Goal: Transaction & Acquisition: Book appointment/travel/reservation

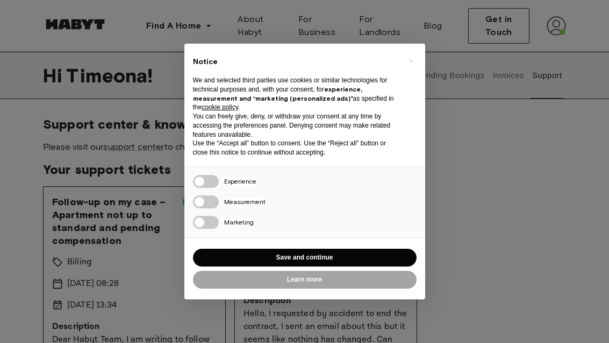
scroll to position [16, 0]
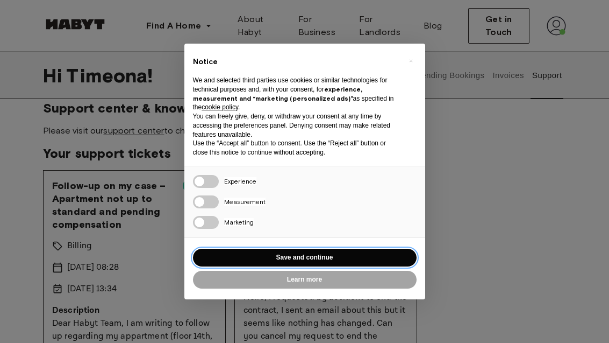
click at [368, 259] on button "Save and continue" at bounding box center [305, 258] width 224 height 18
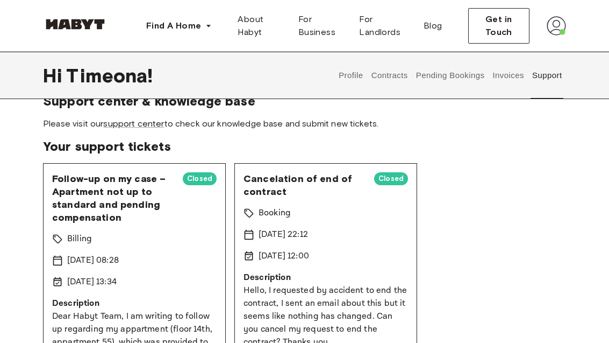
scroll to position [0, 0]
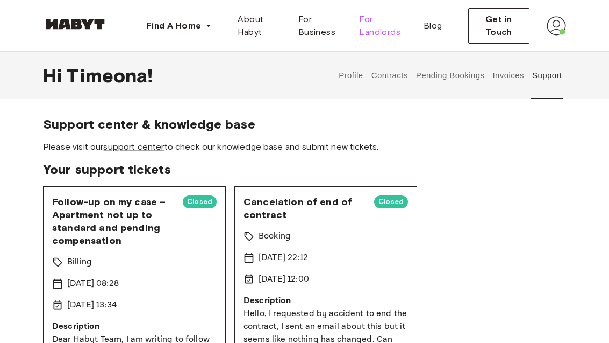
click at [389, 26] on span "For Landlords" at bounding box center [382, 26] width 47 height 26
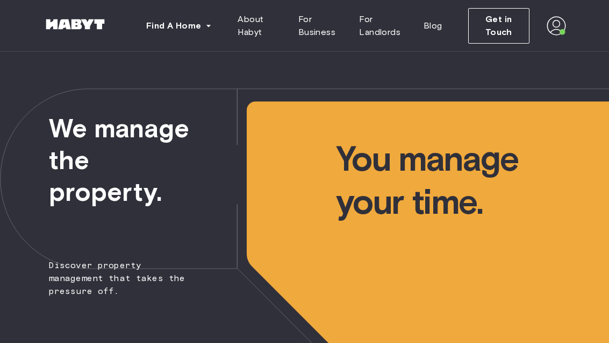
click at [101, 15] on div at bounding box center [75, 26] width 65 height 36
click at [168, 34] on button "Find A Home" at bounding box center [179, 26] width 83 height 22
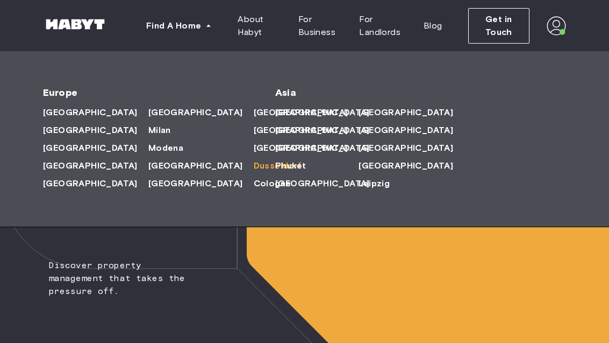
click at [210, 192] on div "Amsterdam Berlin Frankfurt Hamburg Lisbon Madrid Milan Modena Paris Turin Munic…" at bounding box center [142, 147] width 198 height 89
click at [359, 172] on span "[GEOGRAPHIC_DATA]" at bounding box center [406, 165] width 95 height 13
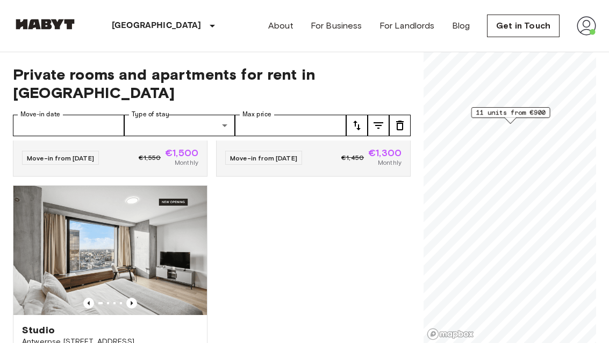
scroll to position [1185, 0]
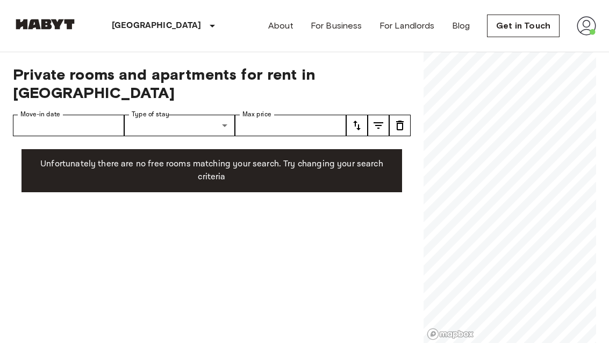
click at [589, 32] on img at bounding box center [586, 25] width 19 height 19
click at [277, 39] on div at bounding box center [304, 171] width 609 height 343
click at [587, 26] on img at bounding box center [586, 25] width 19 height 19
click at [524, 44] on li "Profile" at bounding box center [547, 45] width 108 height 19
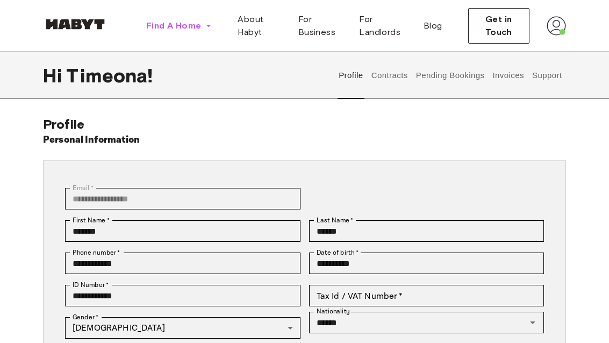
click at [188, 23] on span "Find A Home" at bounding box center [173, 25] width 55 height 13
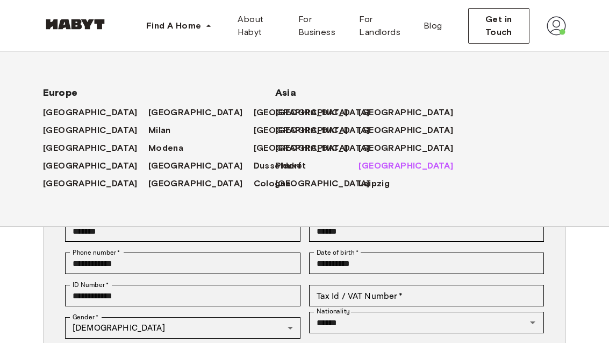
click at [359, 172] on span "[GEOGRAPHIC_DATA]" at bounding box center [406, 165] width 95 height 13
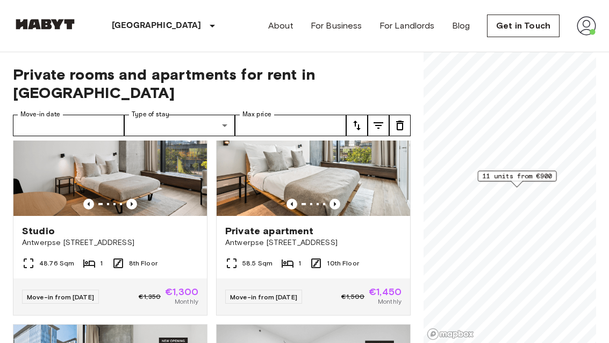
scroll to position [528, 0]
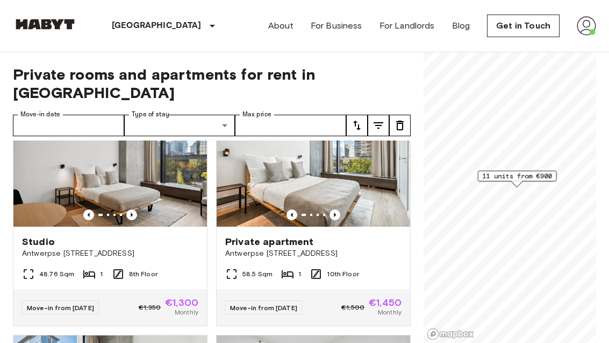
click at [331, 209] on icon "Previous image" at bounding box center [335, 214] width 11 height 11
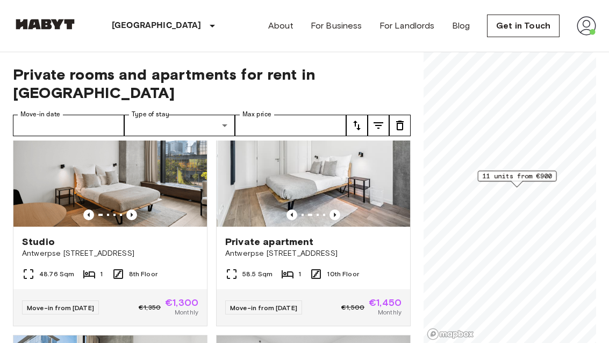
click at [341, 189] on img at bounding box center [315, 161] width 194 height 129
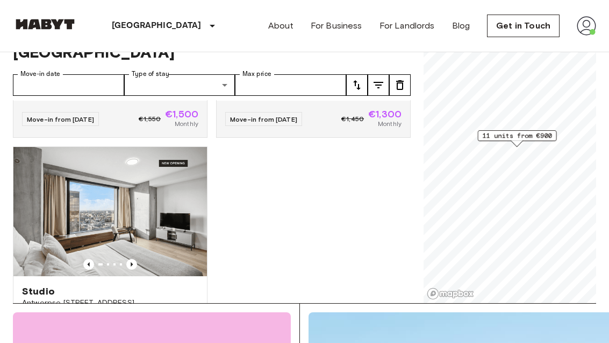
scroll to position [1151, 0]
click at [136, 260] on icon "Previous image" at bounding box center [131, 265] width 11 height 11
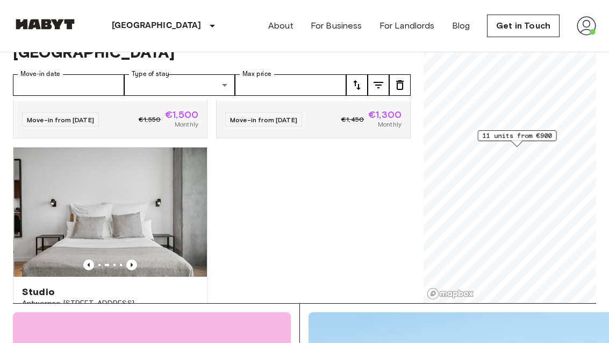
click at [137, 259] on icon "Previous image" at bounding box center [131, 264] width 11 height 11
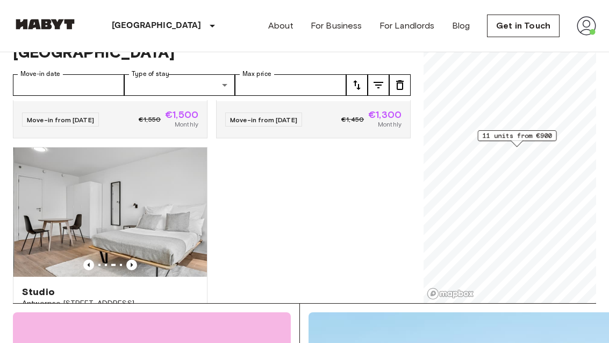
click at [136, 259] on icon "Previous image" at bounding box center [131, 264] width 11 height 11
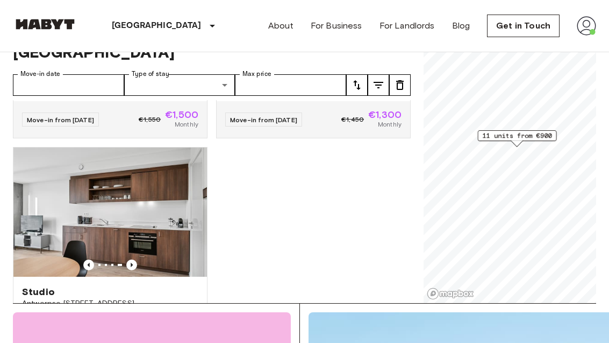
click at [166, 206] on img at bounding box center [110, 211] width 194 height 129
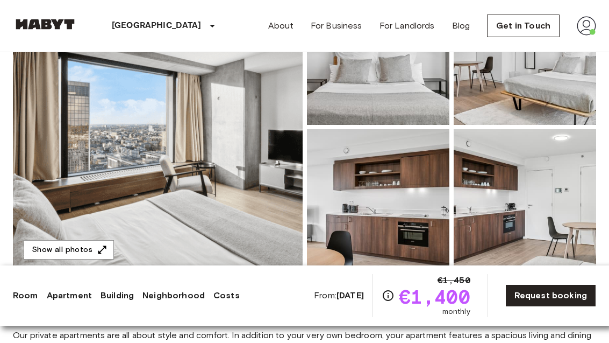
scroll to position [197, 0]
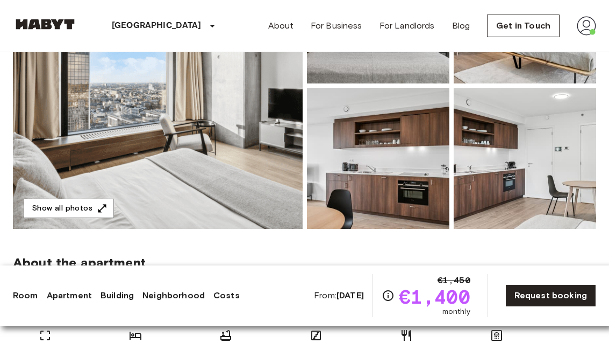
click at [270, 187] on img at bounding box center [158, 85] width 290 height 286
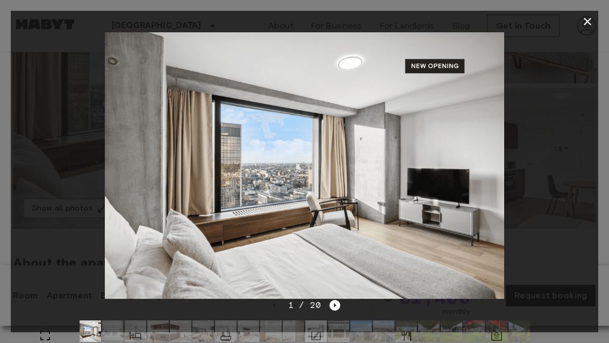
click at [338, 310] on icon "Next image" at bounding box center [335, 305] width 11 height 11
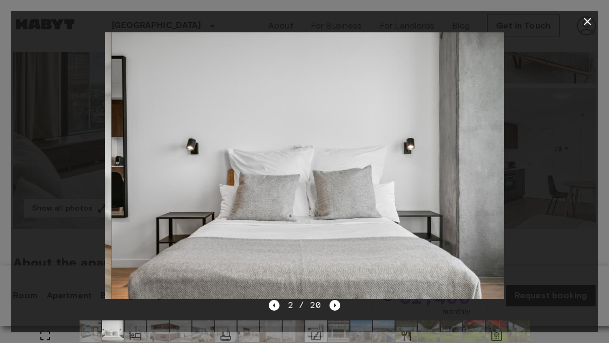
click at [339, 310] on icon "Next image" at bounding box center [335, 305] width 11 height 11
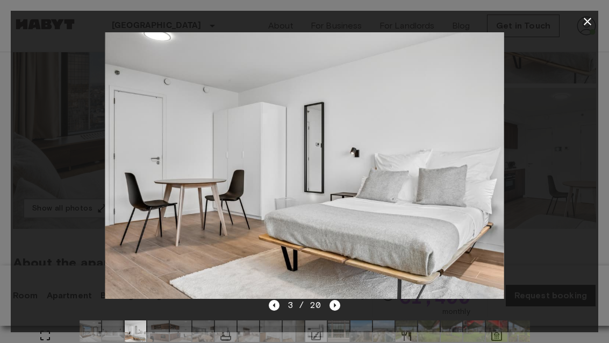
click at [338, 310] on icon "Next image" at bounding box center [335, 305] width 11 height 11
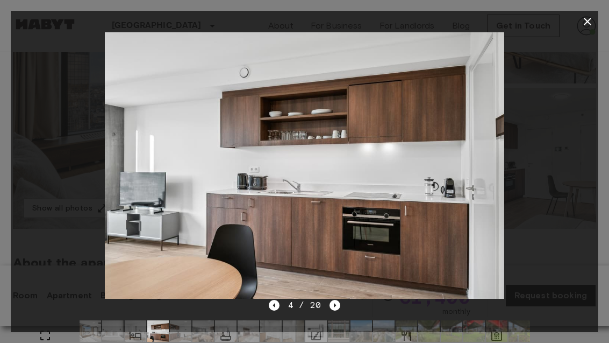
click at [330, 329] on div at bounding box center [305, 330] width 468 height 39
click at [332, 310] on icon "Next image" at bounding box center [335, 305] width 11 height 11
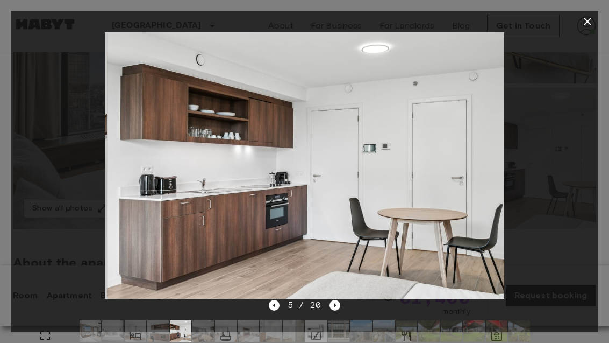
click at [335, 310] on icon "Next image" at bounding box center [335, 305] width 11 height 11
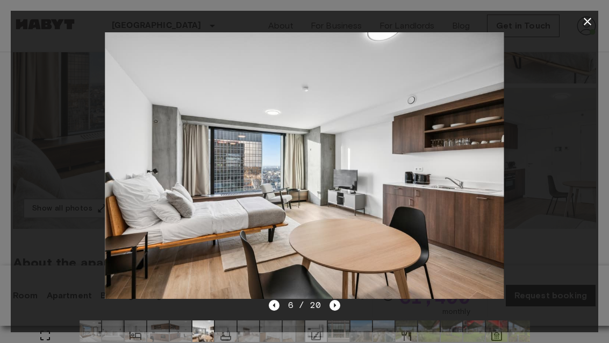
click at [590, 23] on icon "button" at bounding box center [588, 22] width 8 height 8
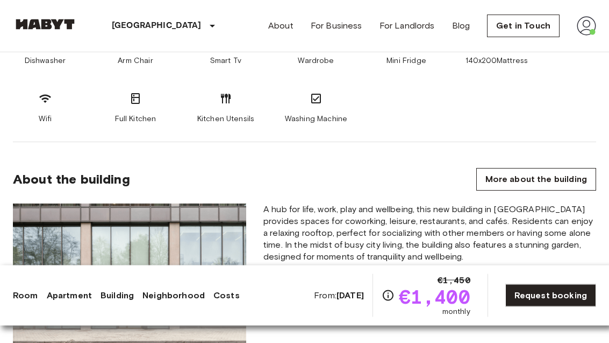
scroll to position [557, 0]
